Goal: Information Seeking & Learning: Learn about a topic

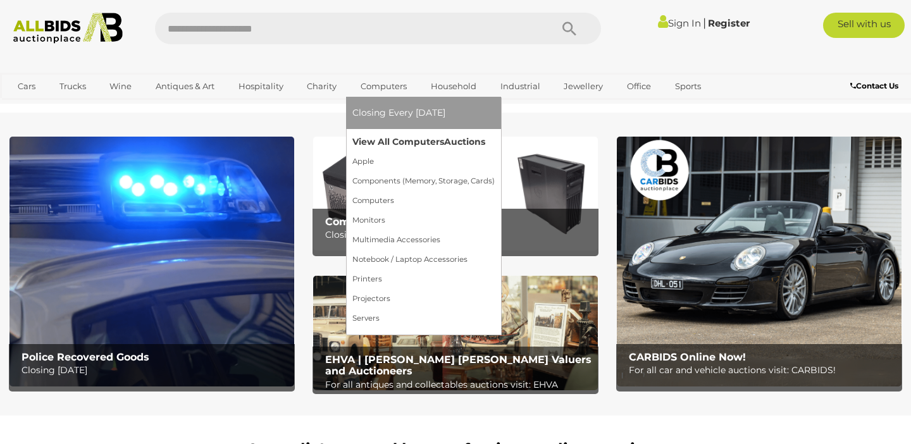
click at [399, 143] on link "View All Computers Auctions" at bounding box center [423, 142] width 142 height 20
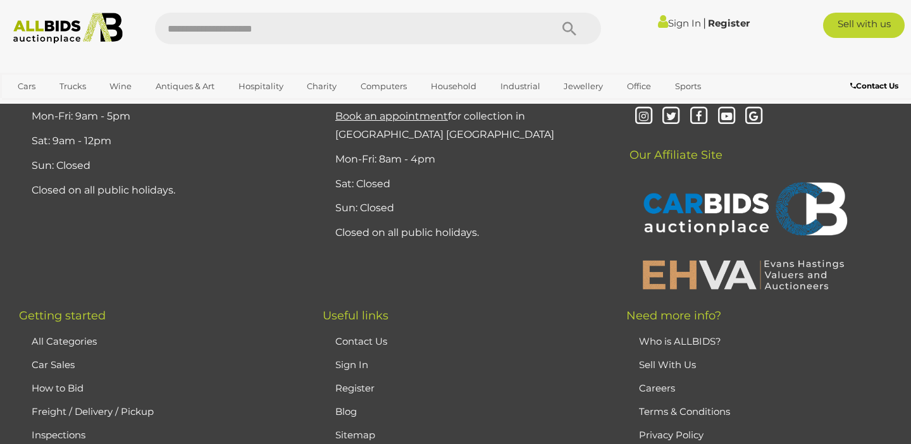
scroll to position [10296, 0]
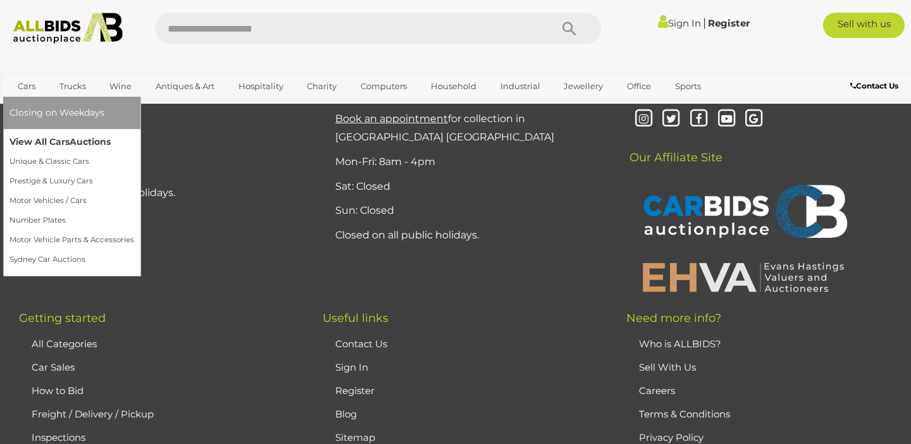
click at [45, 141] on link "View All Cars Auctions" at bounding box center [71, 142] width 125 height 20
